Goal: Task Accomplishment & Management: Use online tool/utility

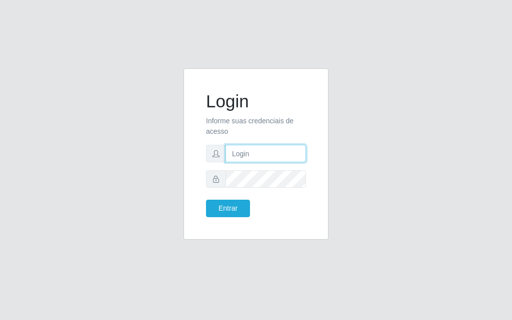
click at [262, 150] on input "text" at bounding box center [265, 153] width 80 height 17
type input "[PERSON_NAME]"
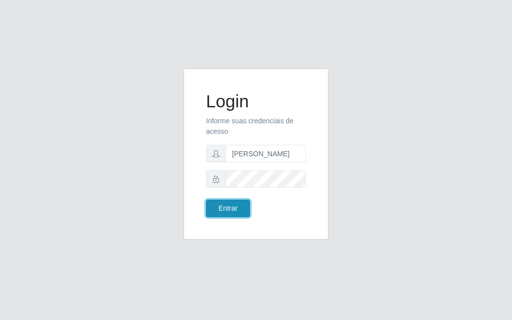
click at [240, 209] on button "Entrar" at bounding box center [228, 208] width 44 height 17
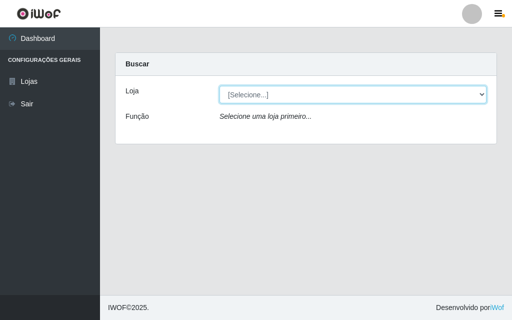
click at [481, 95] on select "[Selecione...] Divino Fogão - [GEOGRAPHIC_DATA]" at bounding box center [352, 94] width 267 height 17
select select "499"
click at [219, 86] on select "[Selecione...] Divino Fogão - [GEOGRAPHIC_DATA]" at bounding box center [352, 94] width 267 height 17
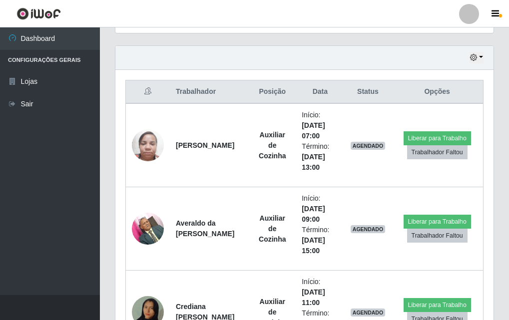
scroll to position [384, 0]
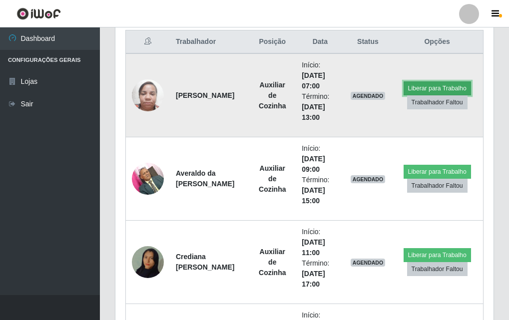
click at [443, 86] on button "Liberar para Trabalho" at bounding box center [437, 88] width 67 height 14
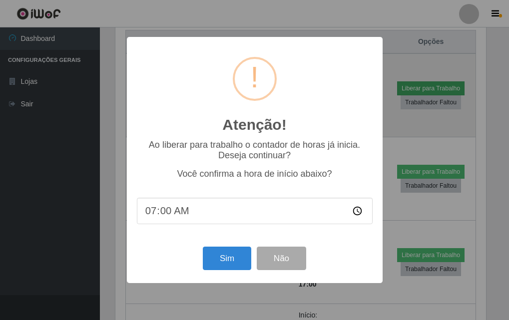
scroll to position [207, 373]
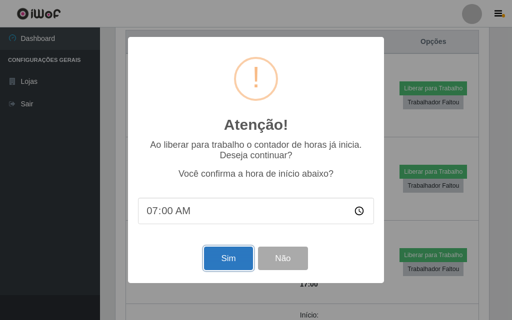
click at [208, 267] on button "Sim" at bounding box center [228, 258] width 48 height 23
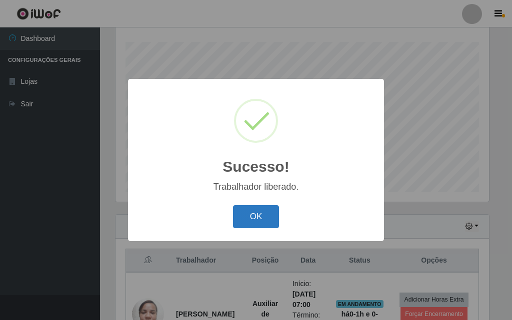
click at [269, 215] on button "OK" at bounding box center [256, 216] width 46 height 23
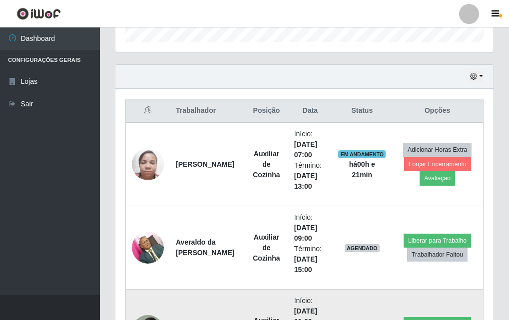
scroll to position [365, 0]
